Goal: Check status: Check status

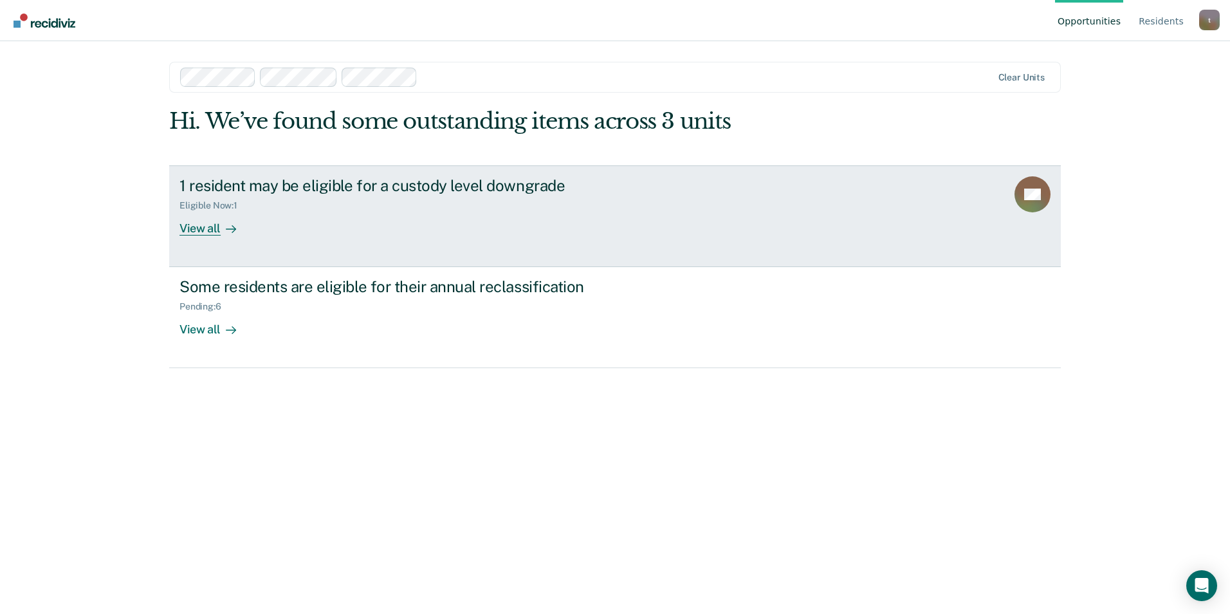
click at [196, 230] on div "View all" at bounding box center [215, 222] width 72 height 25
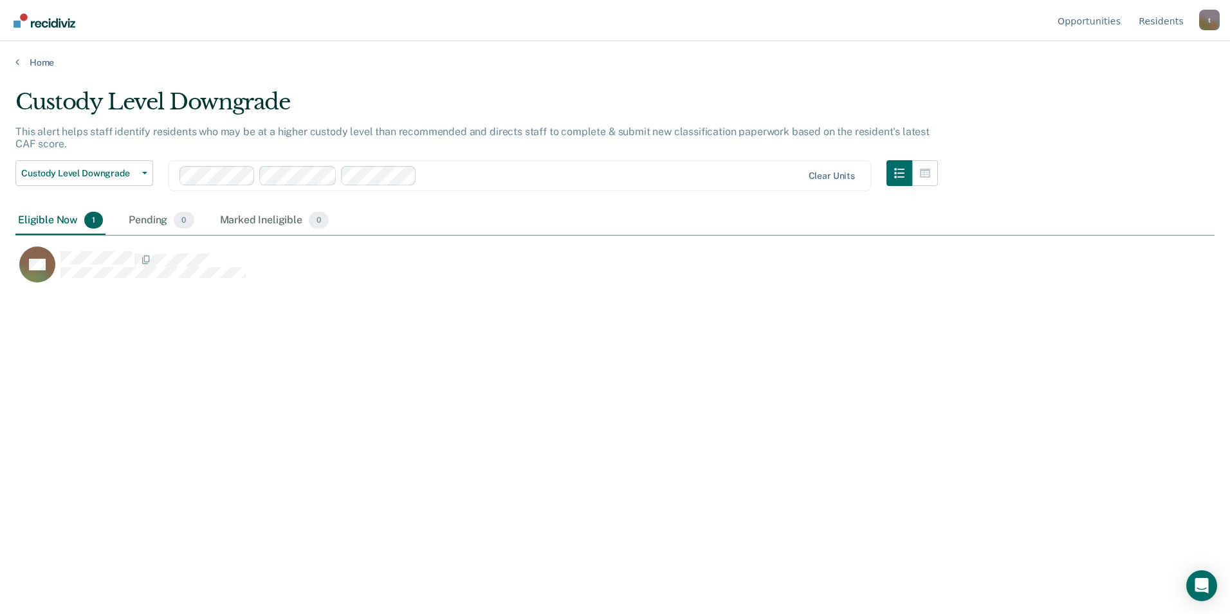
scroll to position [419, 1189]
